Goal: Obtain resource: Obtain resource

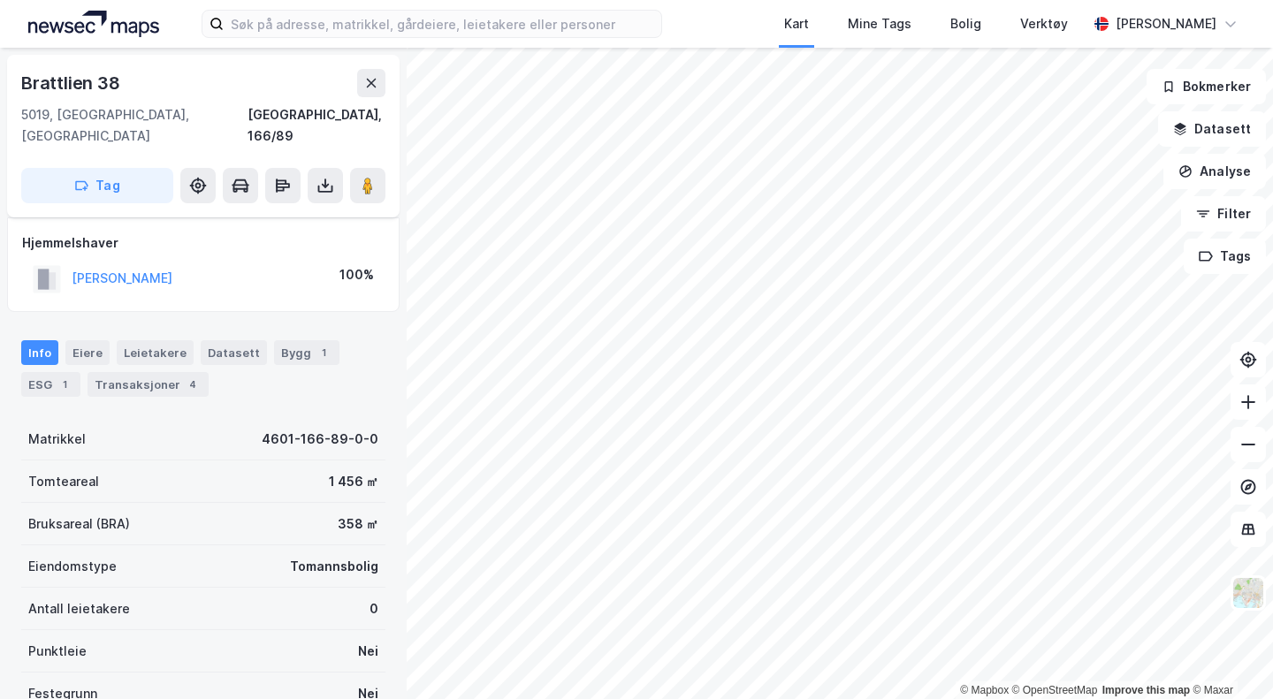
scroll to position [171, 0]
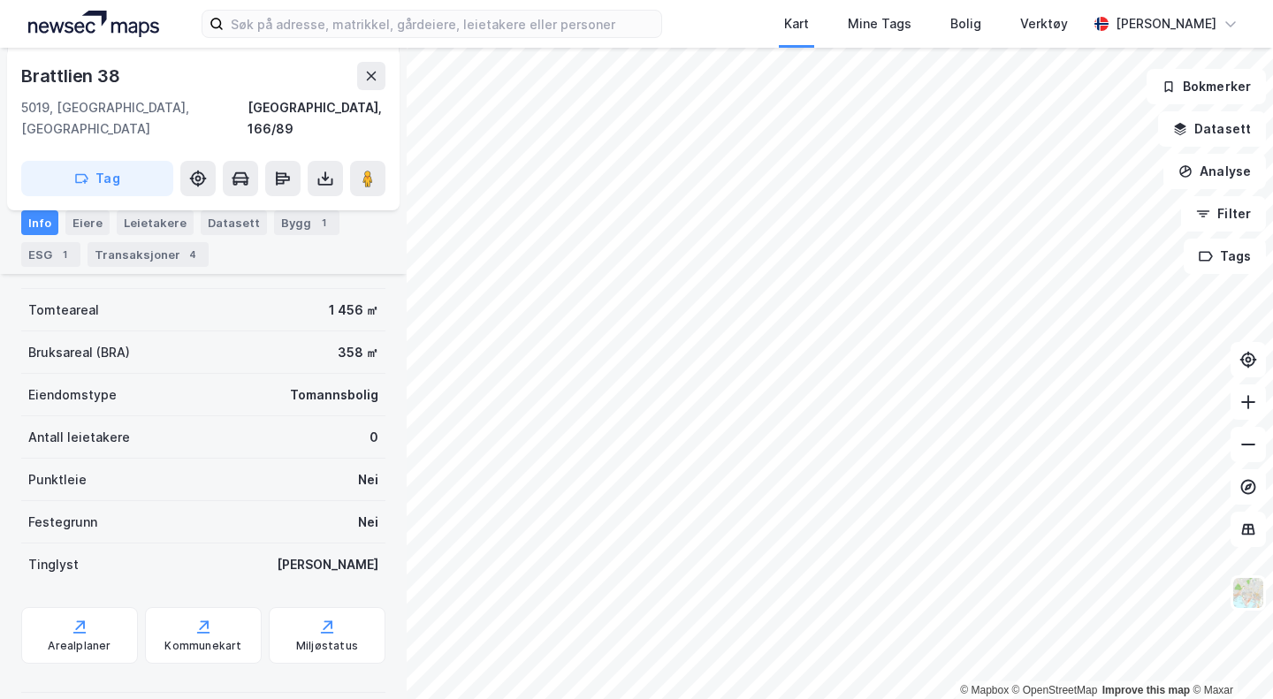
click at [124, 254] on div "Transaksjoner 4" at bounding box center [148, 254] width 121 height 25
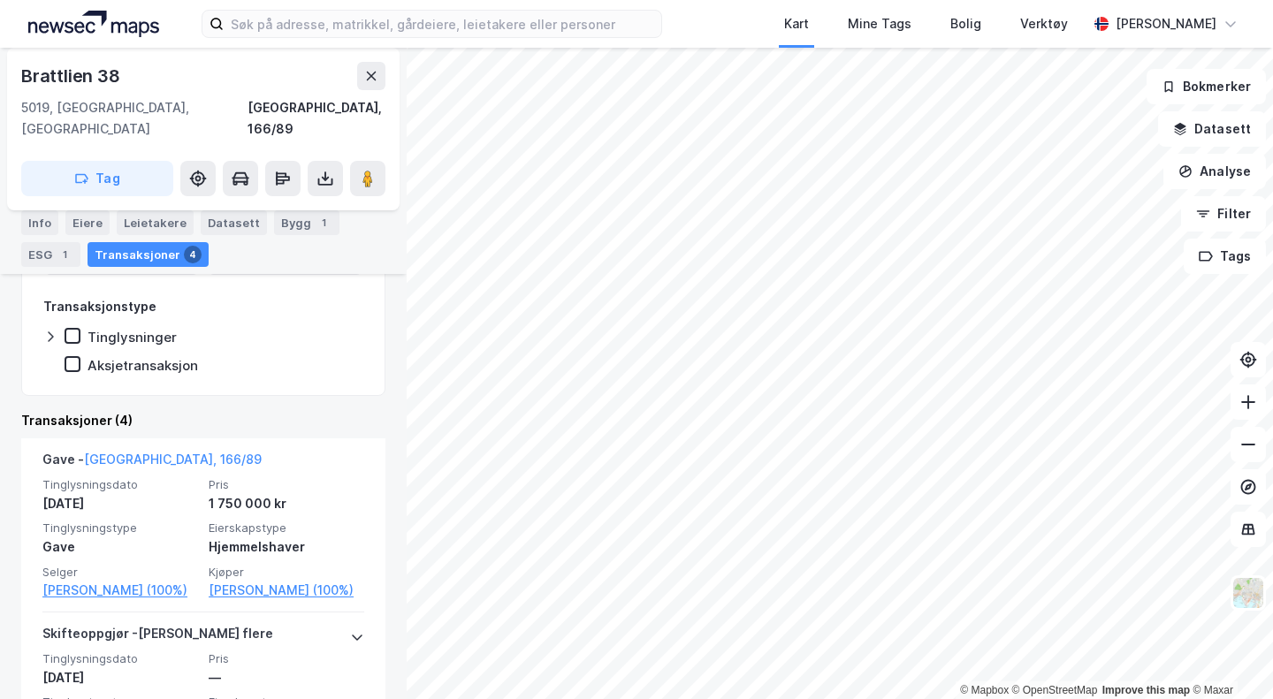
scroll to position [262, 0]
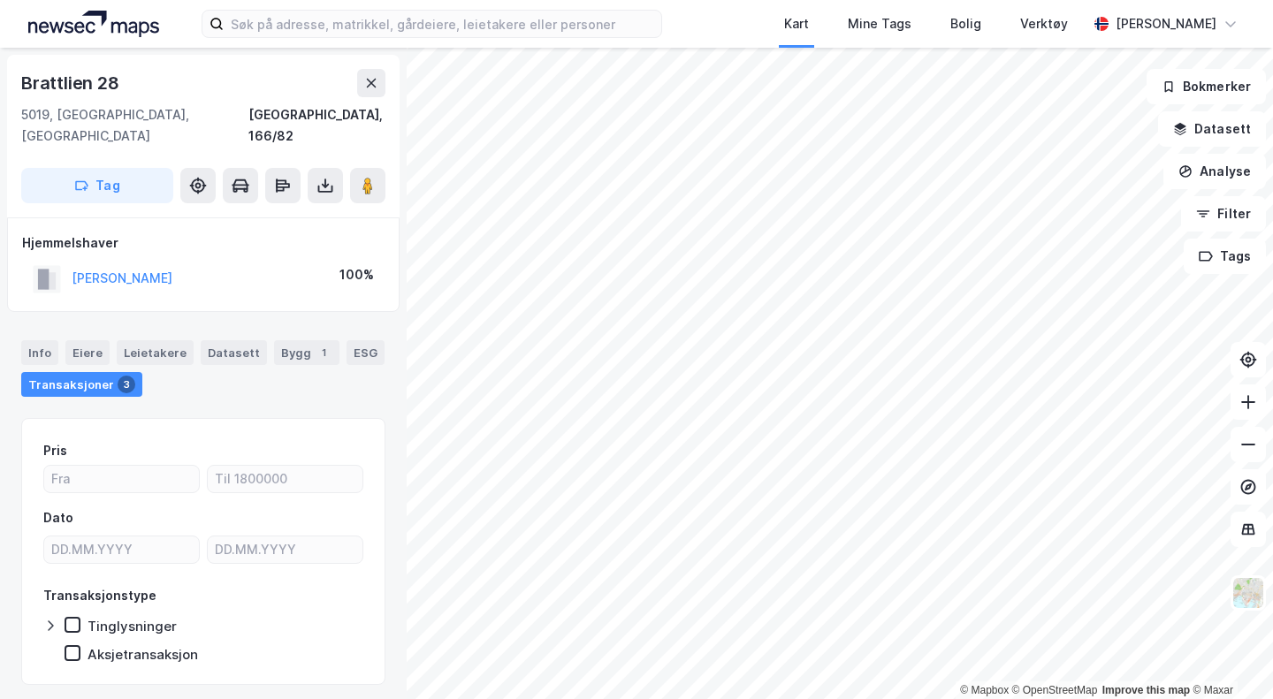
click at [317, 177] on icon at bounding box center [325, 186] width 18 height 18
click at [308, 242] on div "Last ned matrikkelrapport" at bounding box center [259, 249] width 146 height 14
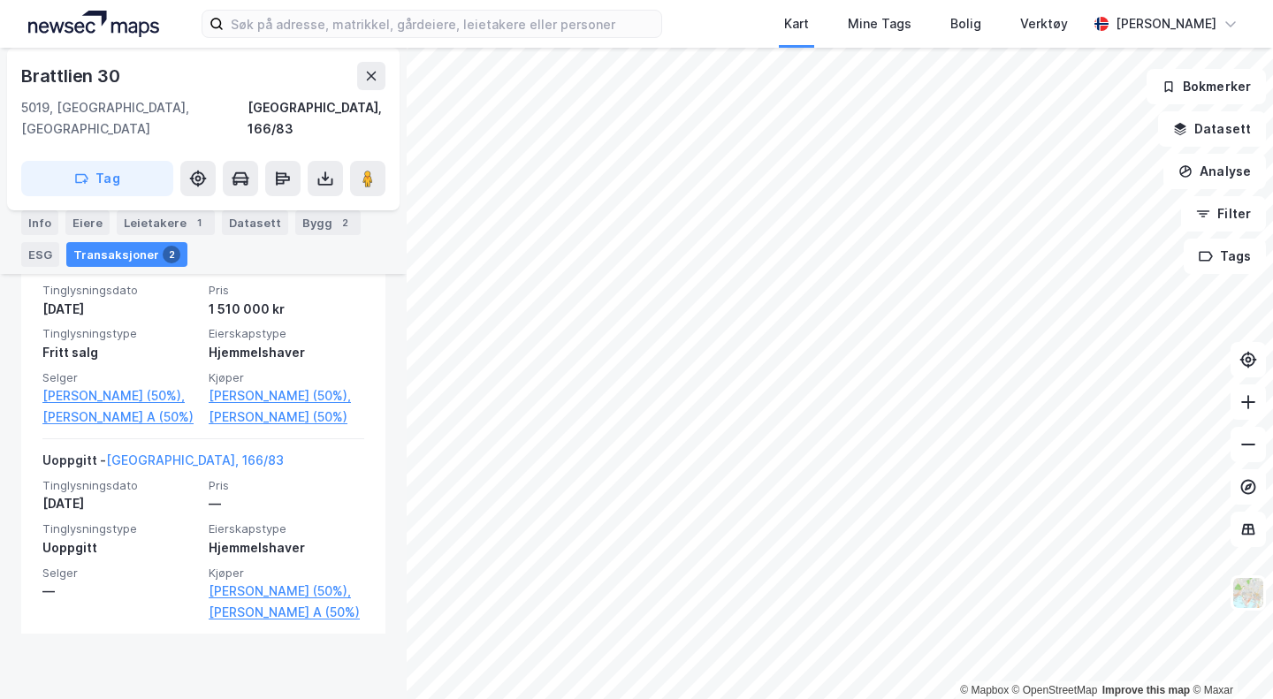
scroll to position [539, 0]
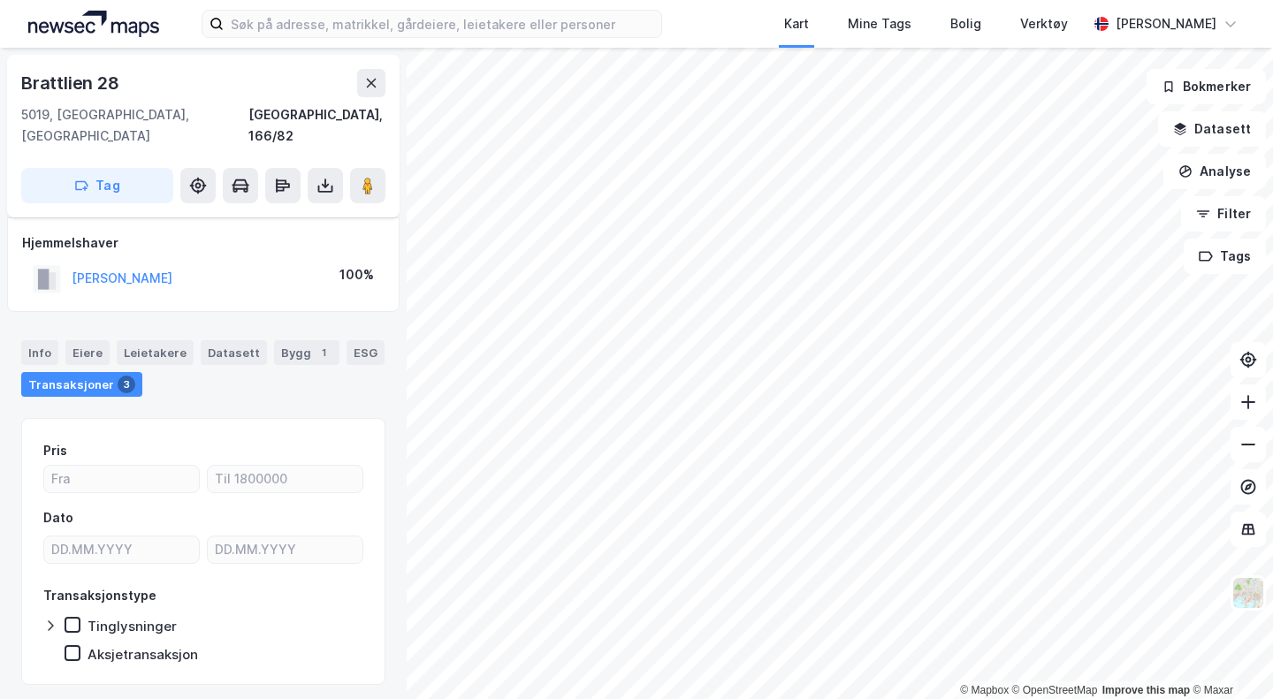
scroll to position [28, 0]
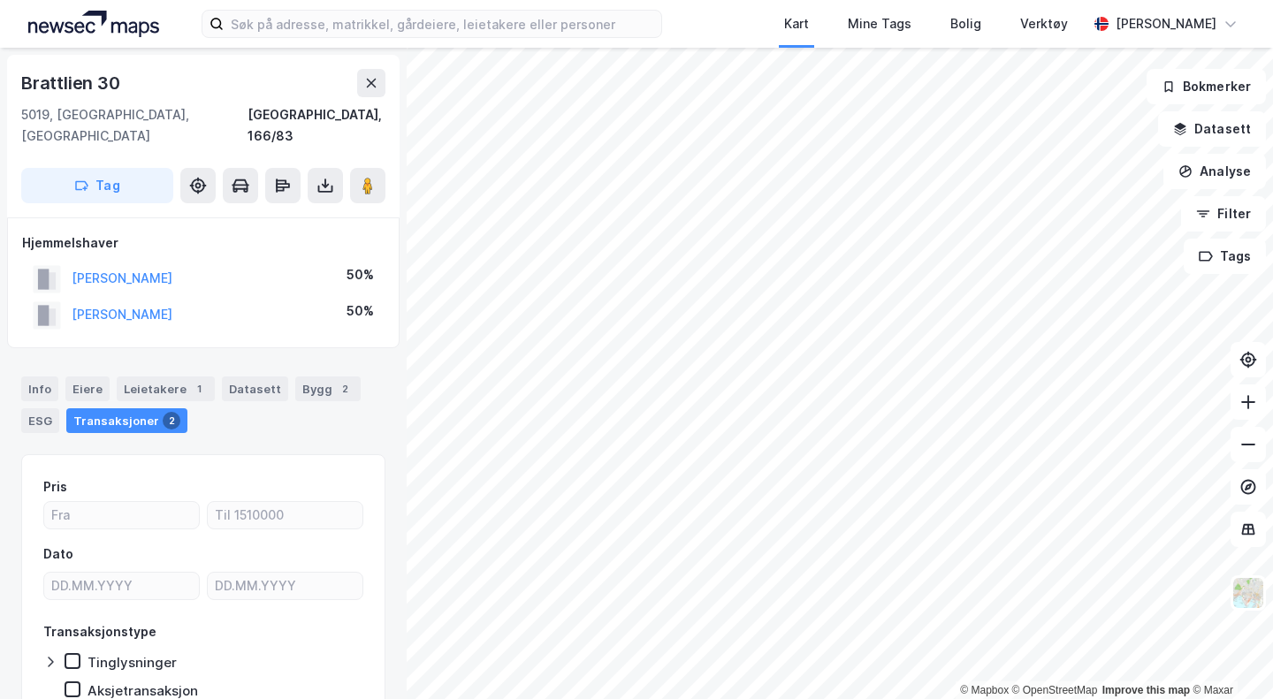
click at [316, 168] on button at bounding box center [325, 185] width 35 height 35
click at [255, 242] on div "Last ned matrikkelrapport" at bounding box center [259, 249] width 146 height 14
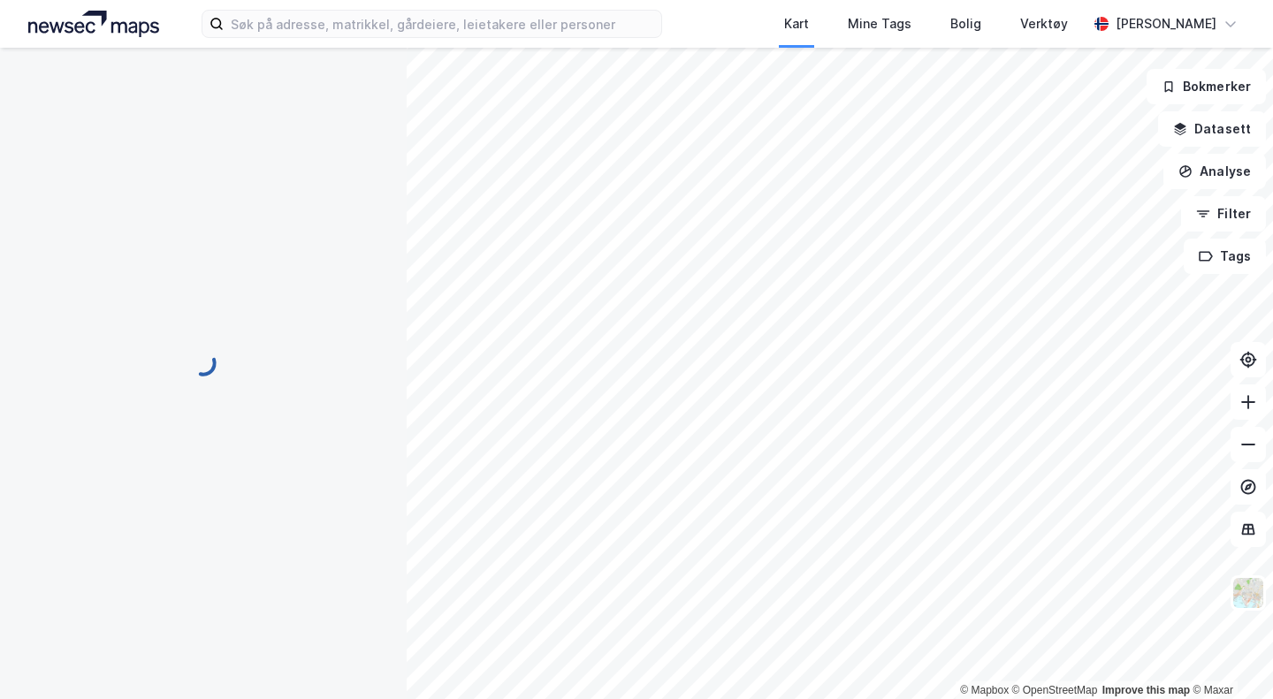
scroll to position [1, 0]
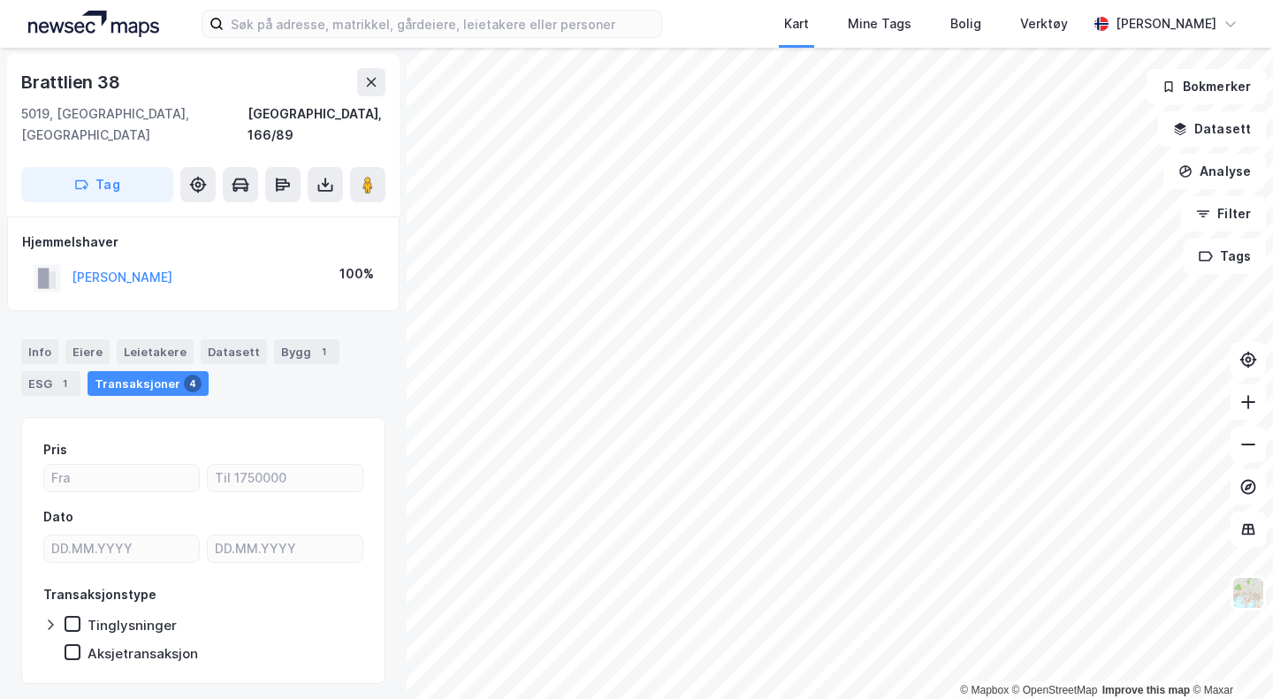
click at [1251, 601] on img at bounding box center [1248, 593] width 34 height 34
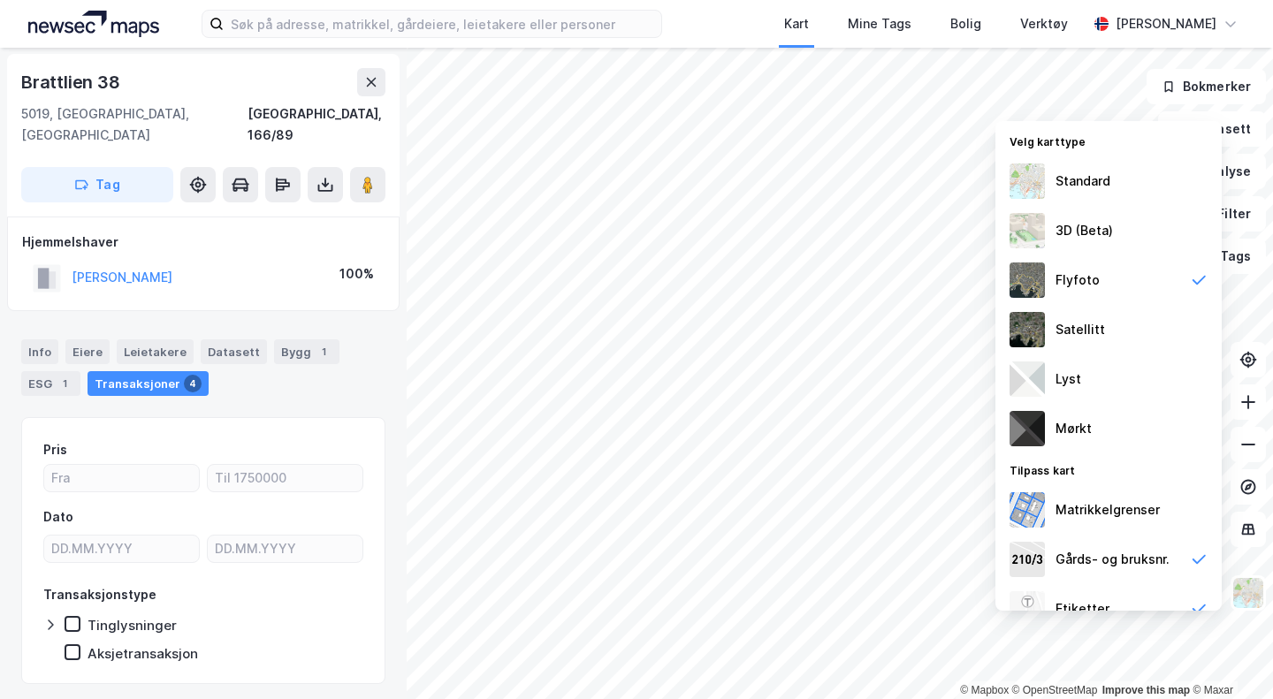
click at [1082, 329] on div "Satellitt" at bounding box center [1079, 329] width 49 height 21
click at [1099, 291] on div "Flyfoto" at bounding box center [1108, 279] width 226 height 49
click at [1100, 331] on div "Satellitt" at bounding box center [1079, 329] width 49 height 21
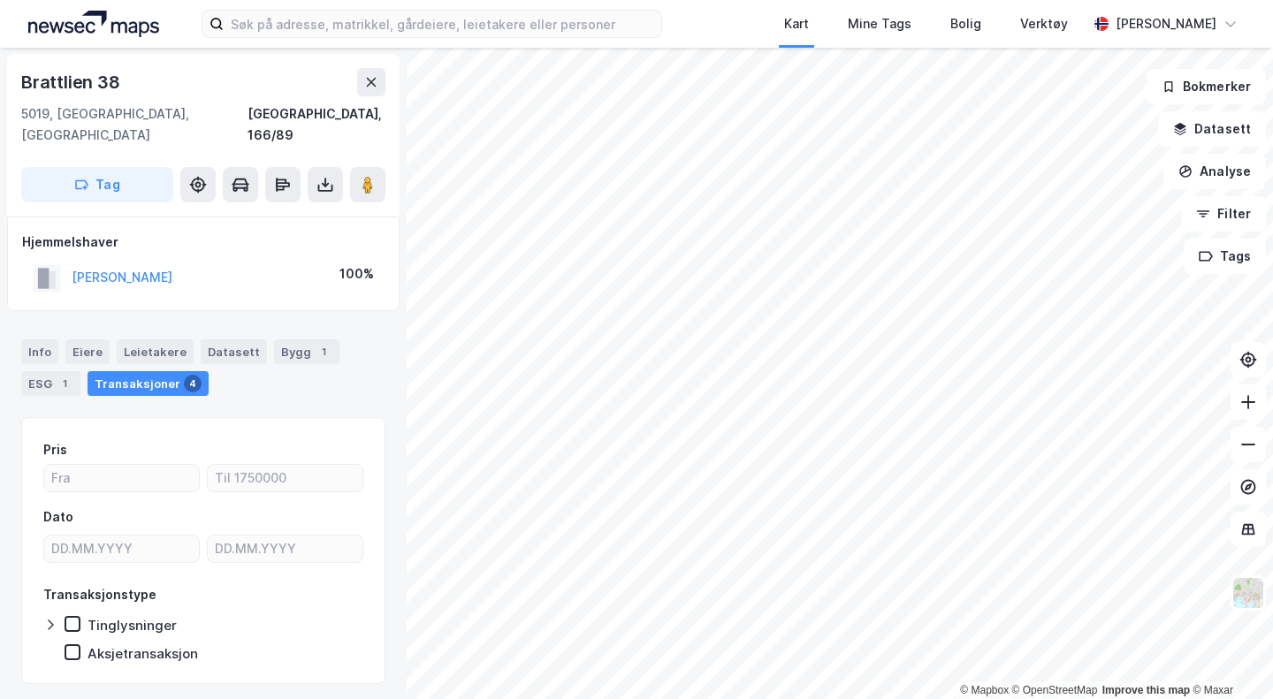
click at [1249, 605] on img at bounding box center [1248, 593] width 34 height 34
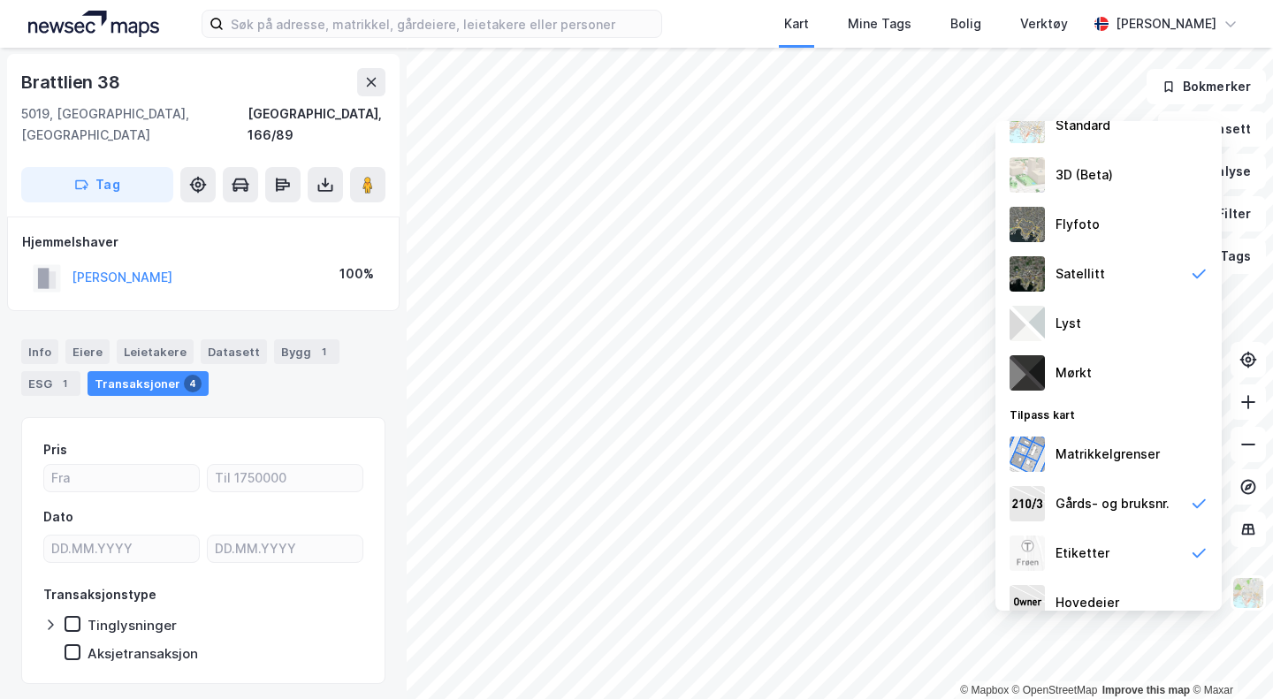
scroll to position [76, 0]
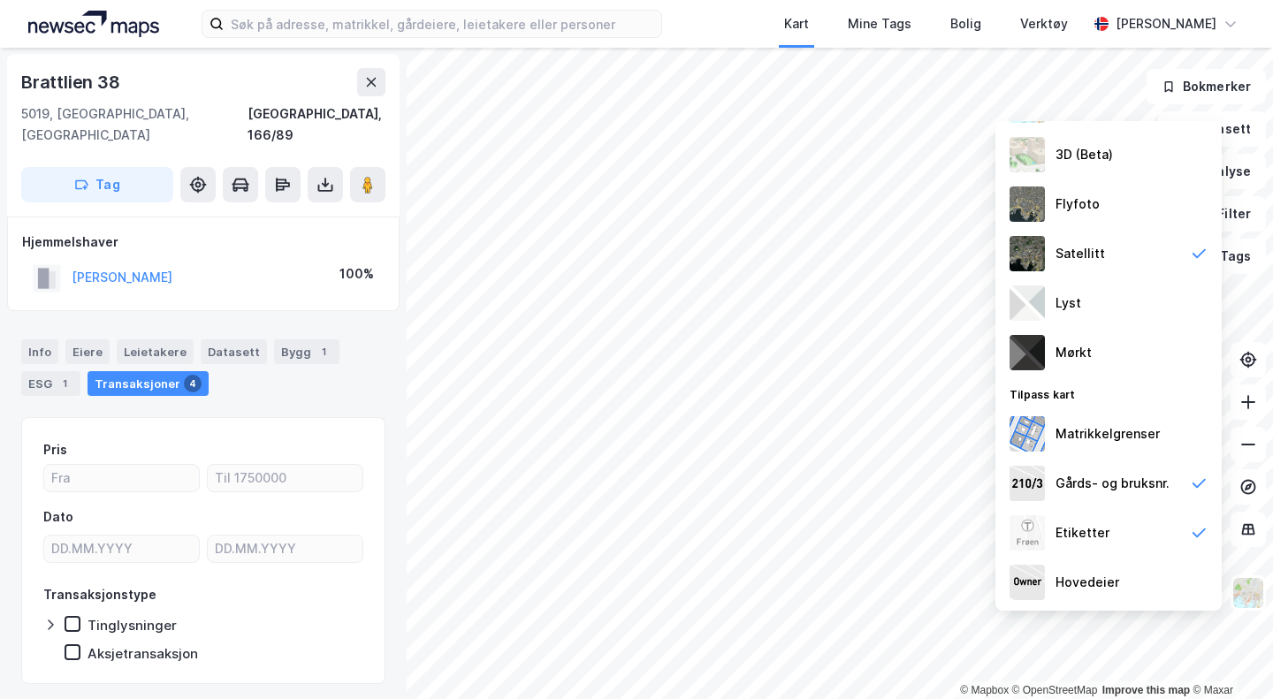
click at [1101, 344] on div "Mørkt" at bounding box center [1108, 352] width 226 height 49
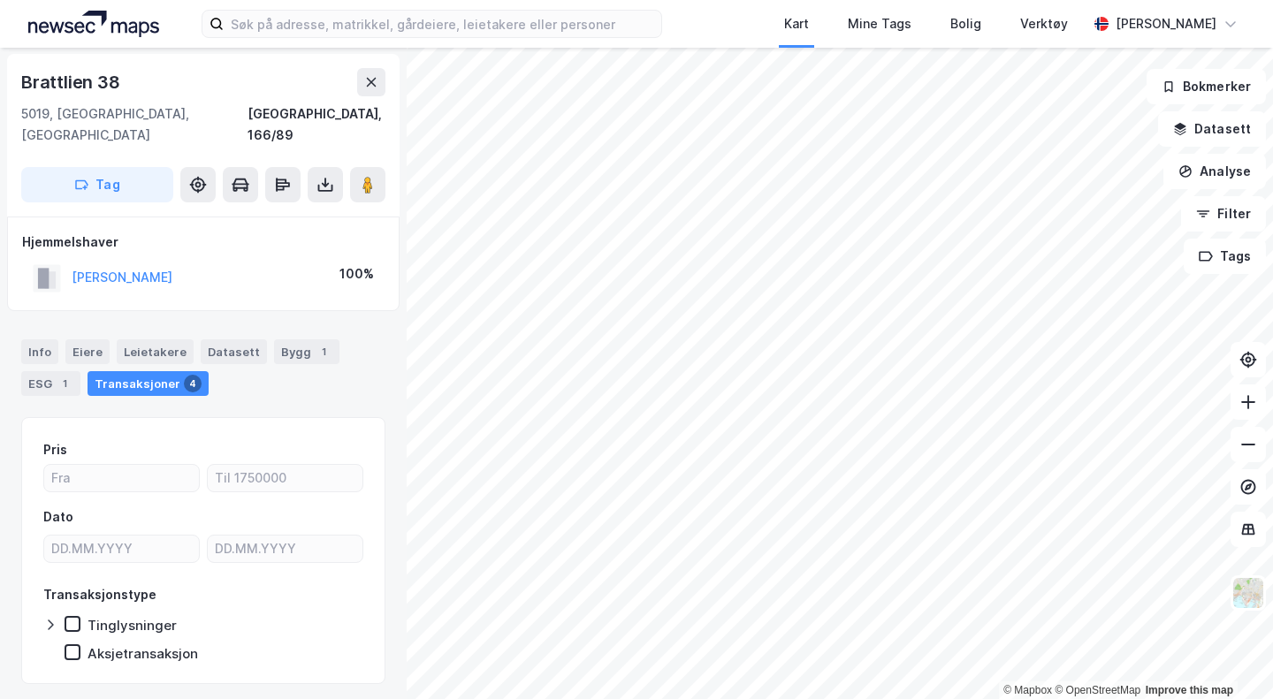
click at [1260, 537] on button at bounding box center [1247, 529] width 35 height 35
click at [1244, 586] on img at bounding box center [1248, 593] width 34 height 34
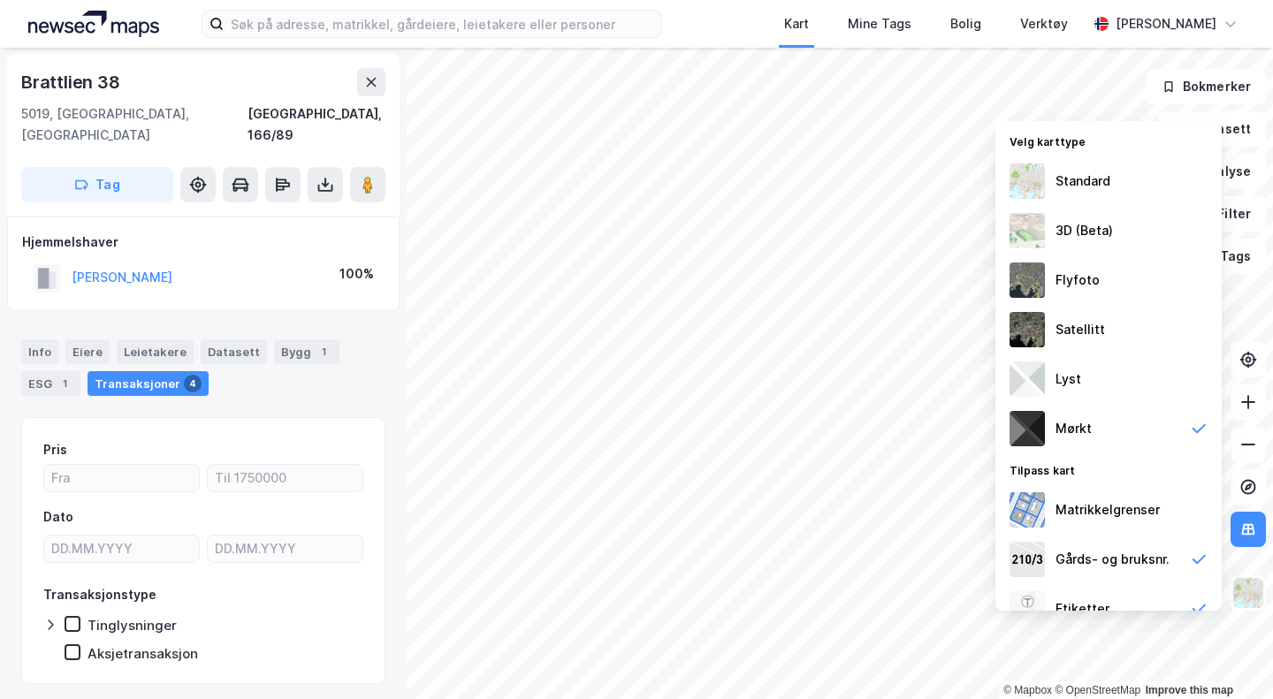
click at [1115, 301] on div "Flyfoto" at bounding box center [1108, 279] width 226 height 49
